Goal: Share content: Share content

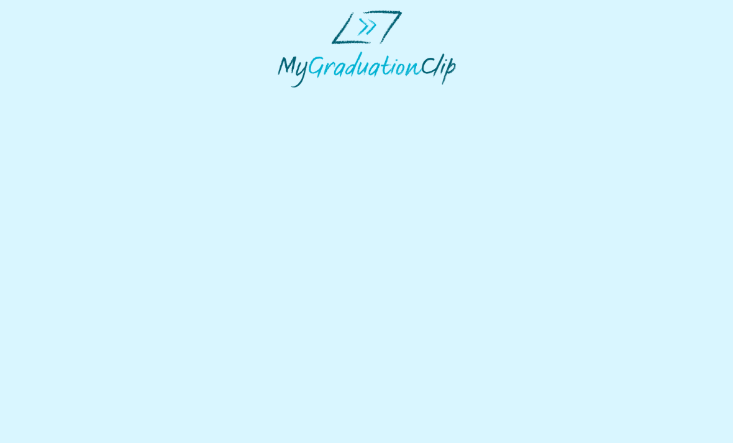
select select "**********"
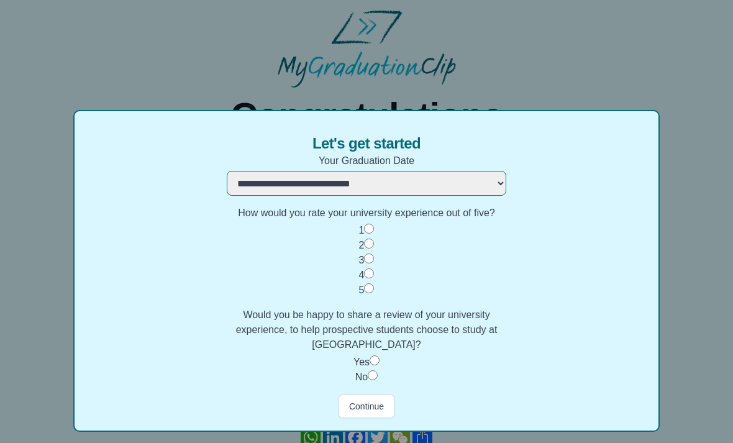
click at [387, 410] on button "Continue" at bounding box center [367, 407] width 56 height 24
click at [371, 400] on button "Continue" at bounding box center [367, 407] width 56 height 24
click at [383, 412] on button "Continue" at bounding box center [367, 407] width 56 height 24
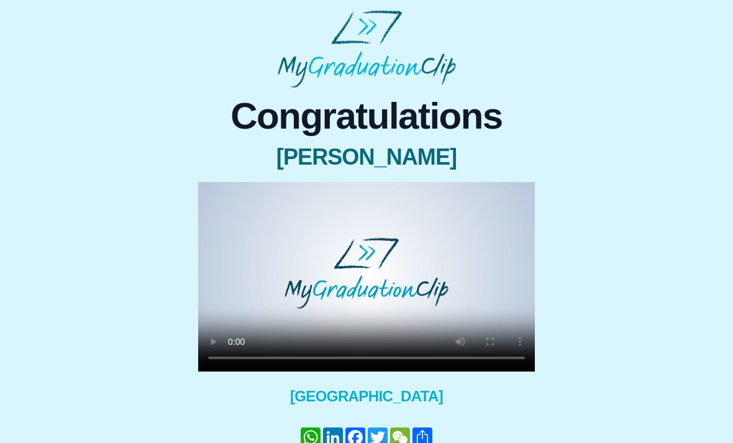
click at [371, 288] on video at bounding box center [366, 277] width 337 height 190
click at [201, 204] on video at bounding box center [366, 277] width 337 height 190
click at [209, 206] on video at bounding box center [366, 277] width 337 height 190
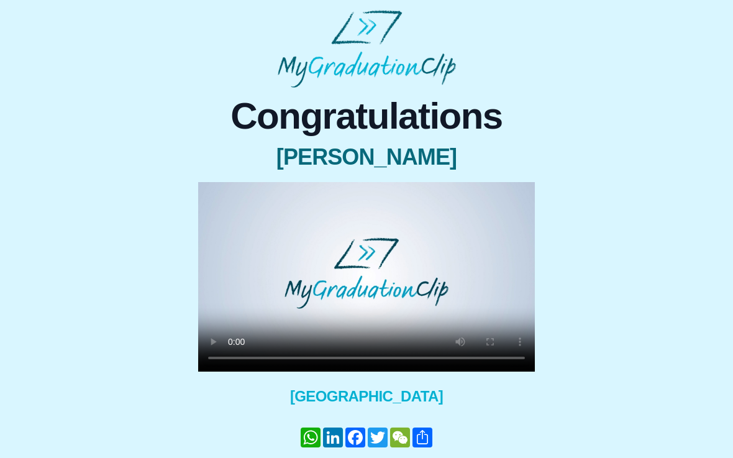
click at [209, 193] on video at bounding box center [366, 277] width 337 height 190
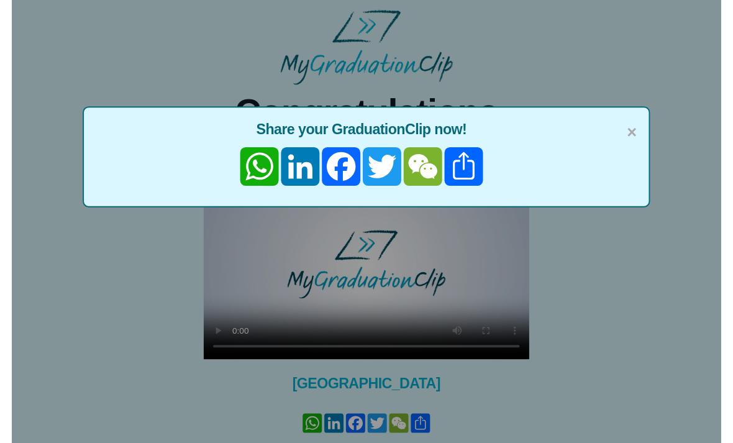
scroll to position [15, 0]
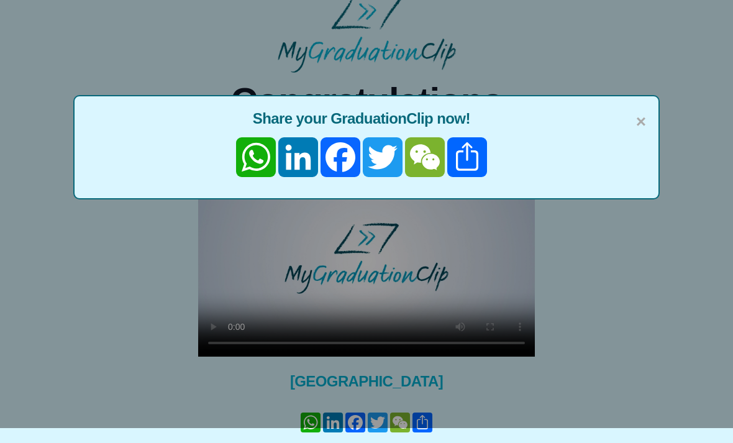
click at [636, 126] on span "×" at bounding box center [641, 122] width 10 height 26
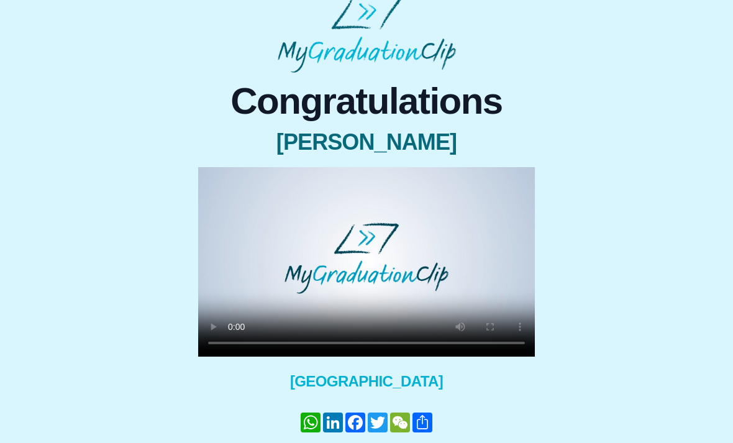
click at [521, 338] on video at bounding box center [366, 262] width 337 height 190
click at [497, 221] on video at bounding box center [366, 262] width 337 height 190
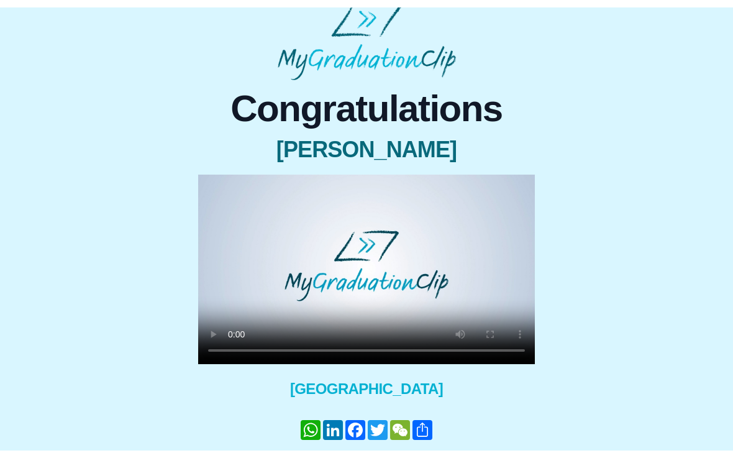
scroll to position [0, 0]
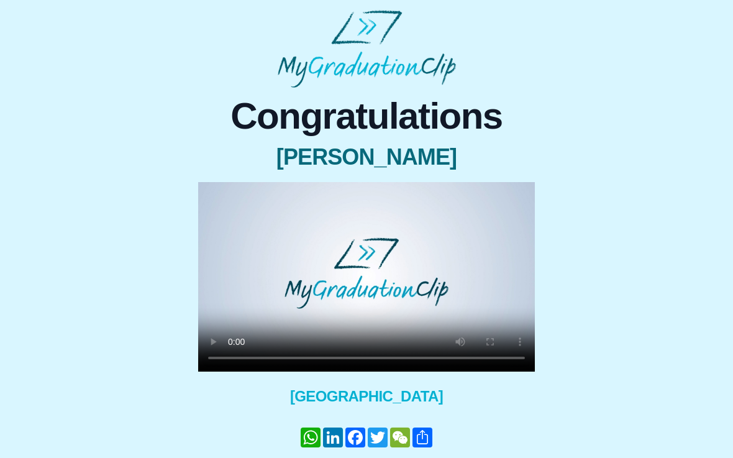
click at [206, 190] on video at bounding box center [366, 277] width 337 height 190
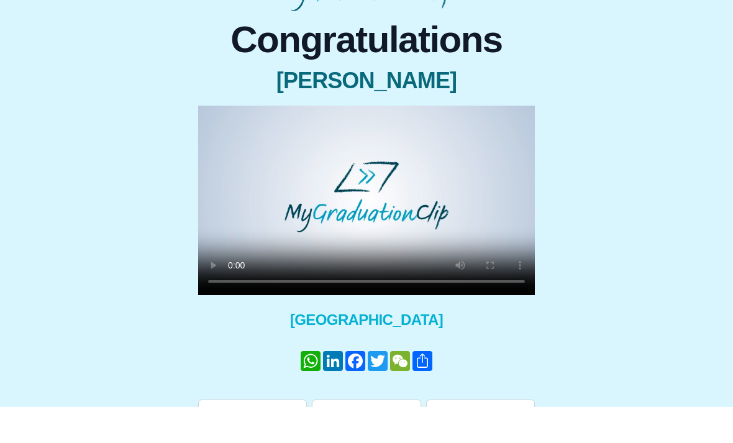
scroll to position [39, 0]
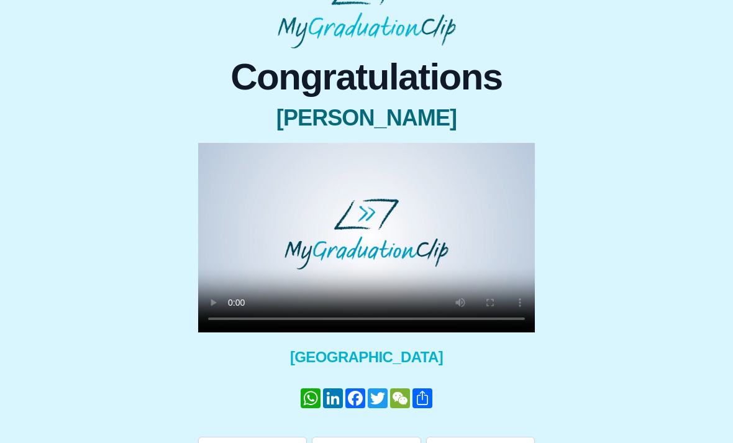
click at [424, 399] on link "Share" at bounding box center [422, 398] width 22 height 20
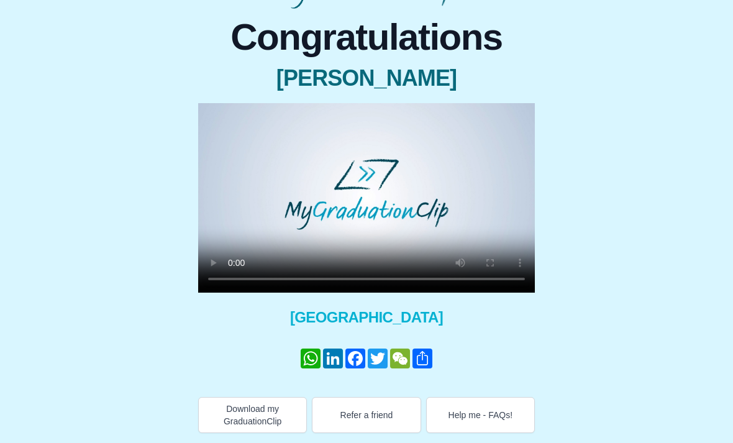
click at [308, 354] on link "WhatsApp" at bounding box center [311, 359] width 22 height 20
click at [433, 352] on link "Share" at bounding box center [422, 359] width 22 height 20
